Goal: Transaction & Acquisition: Purchase product/service

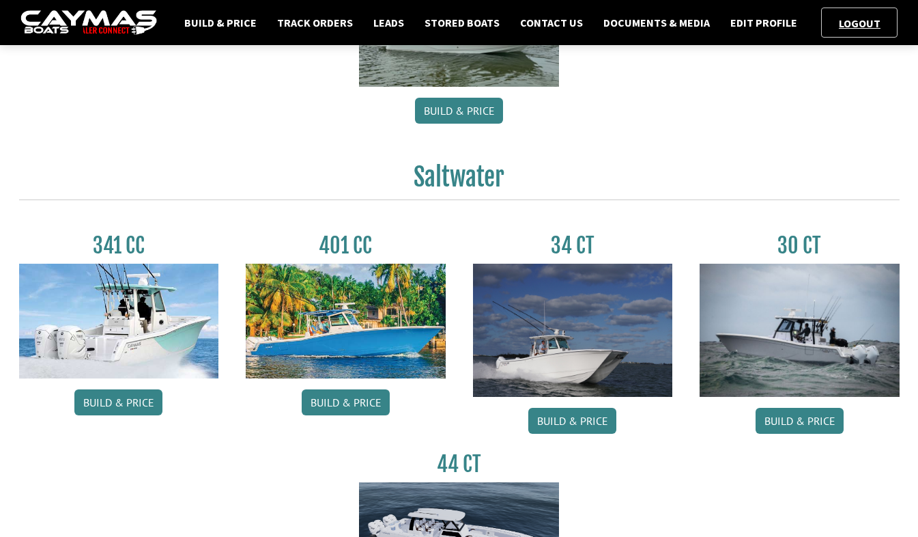
scroll to position [546, 0]
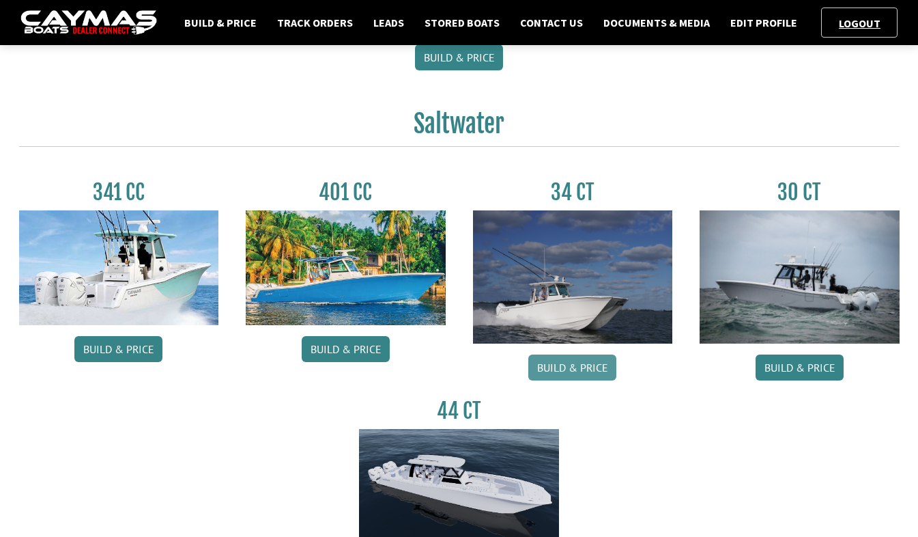
click at [571, 369] on link "Build & Price" at bounding box center [572, 367] width 88 height 26
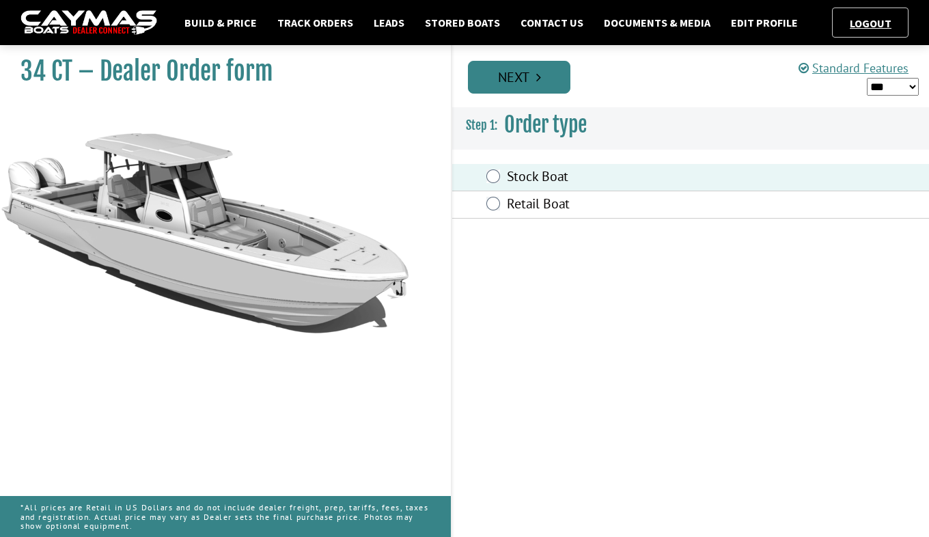
click at [536, 81] on icon "Pagination" at bounding box center [538, 77] width 5 height 14
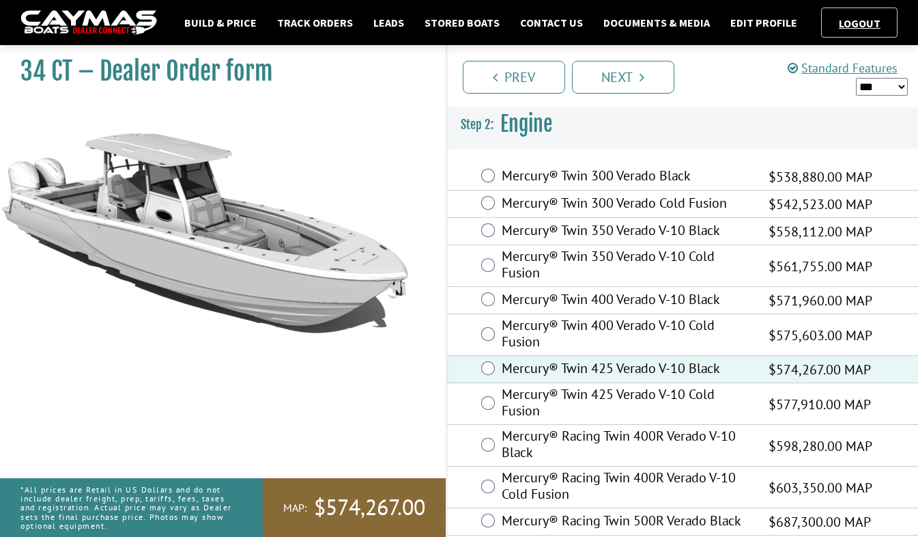
click at [878, 81] on select "*** ****** ******" at bounding box center [882, 87] width 53 height 18
select select "*"
click at [856, 78] on select "*** ****** ******" at bounding box center [882, 87] width 53 height 18
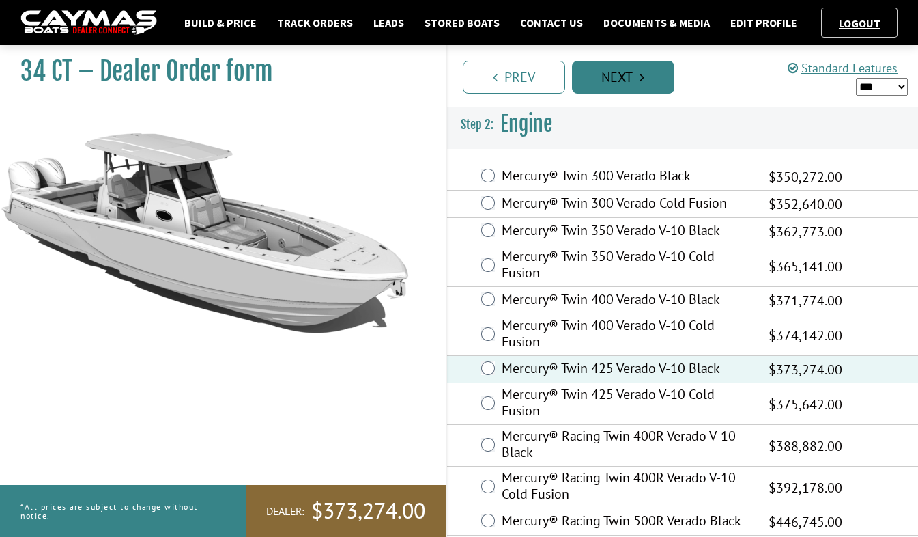
click at [617, 79] on link "Next" at bounding box center [623, 77] width 102 height 33
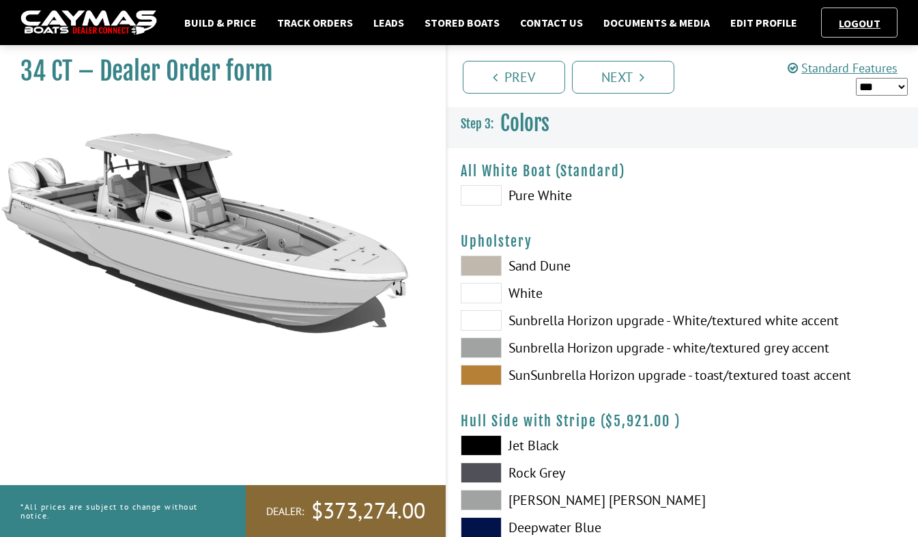
click at [482, 196] on span at bounding box center [481, 195] width 41 height 20
click at [638, 83] on link "Next" at bounding box center [623, 77] width 102 height 33
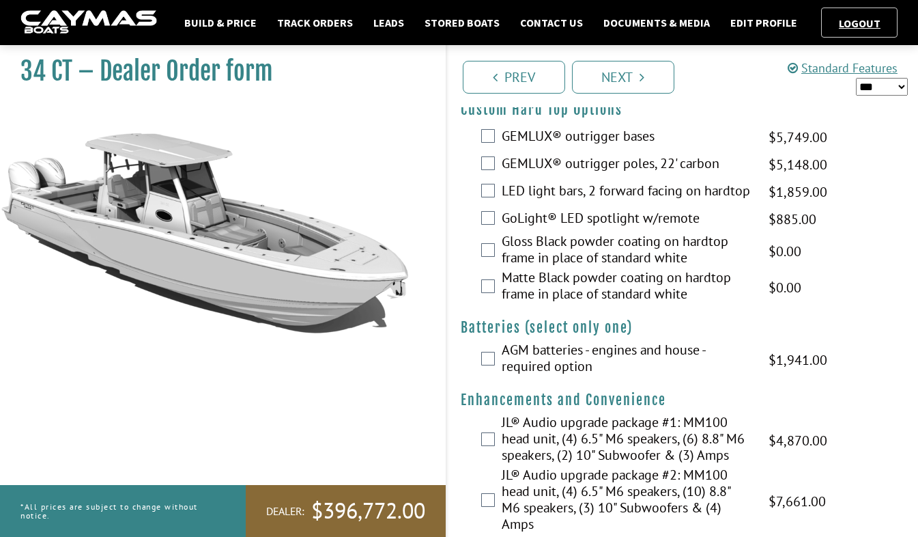
scroll to position [273, 0]
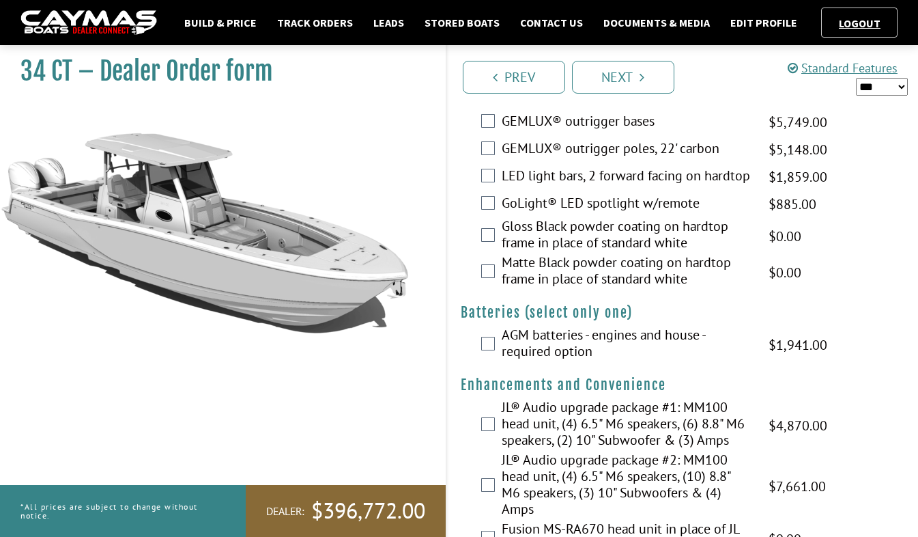
click at [489, 393] on h4 "Enhancements and Convenience" at bounding box center [683, 384] width 444 height 17
click at [486, 423] on div "JL® Audio upgrade package #1: MM100 head unit, (4) 6.5" M6 speakers, (6) 8.8" M…" at bounding box center [683, 425] width 472 height 53
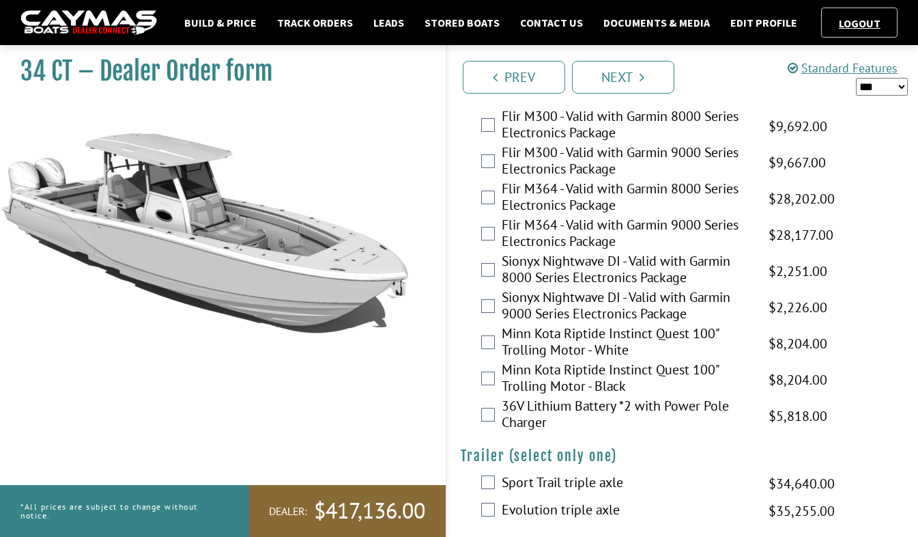
scroll to position [3015, 0]
